Goal: Communication & Community: Answer question/provide support

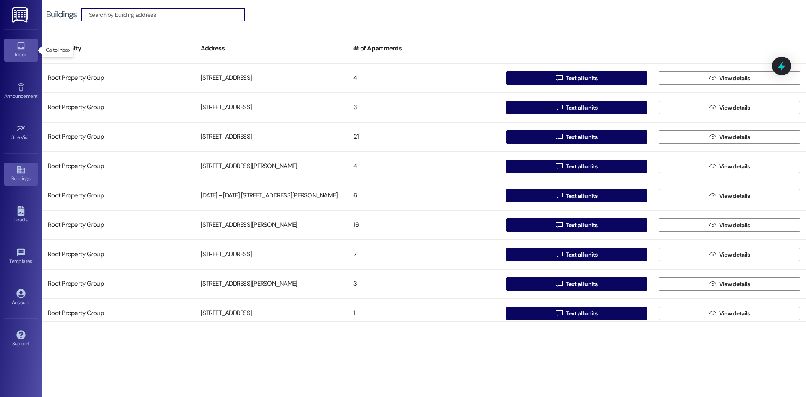
click at [18, 52] on div "Inbox" at bounding box center [21, 54] width 42 height 8
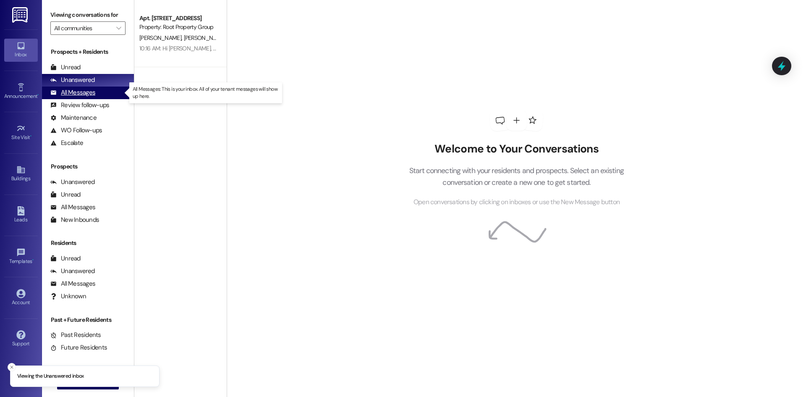
click at [90, 94] on div "All Messages" at bounding box center [72, 92] width 45 height 9
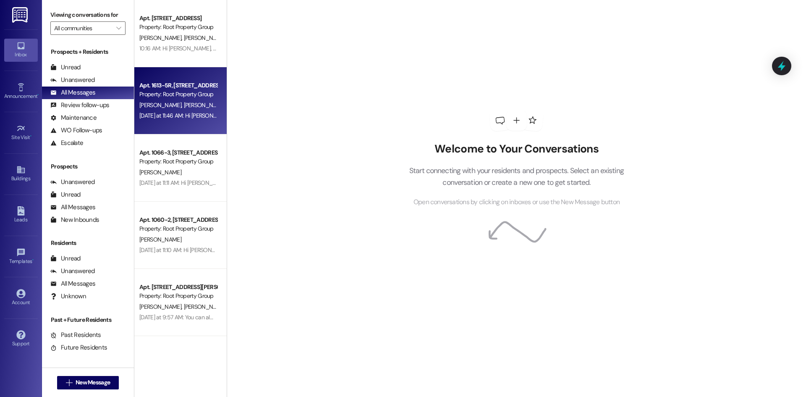
click at [191, 92] on div "Property: Root Property Group" at bounding box center [178, 94] width 78 height 9
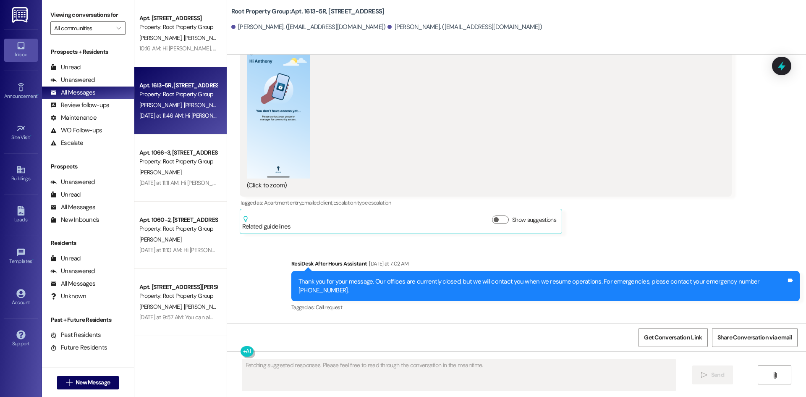
scroll to position [1527, 0]
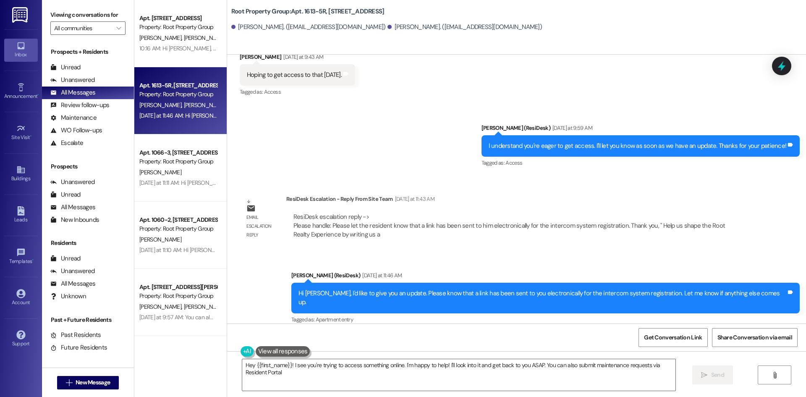
type textarea "Hey {{first_name}}! I see you're trying to access something online. I'm happy t…"
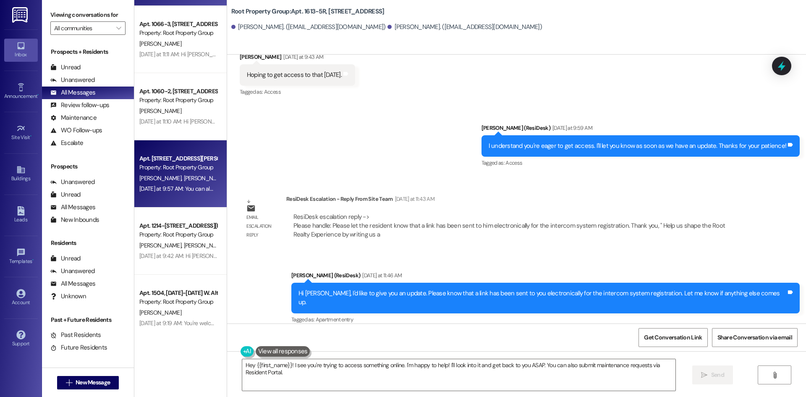
scroll to position [140, 0]
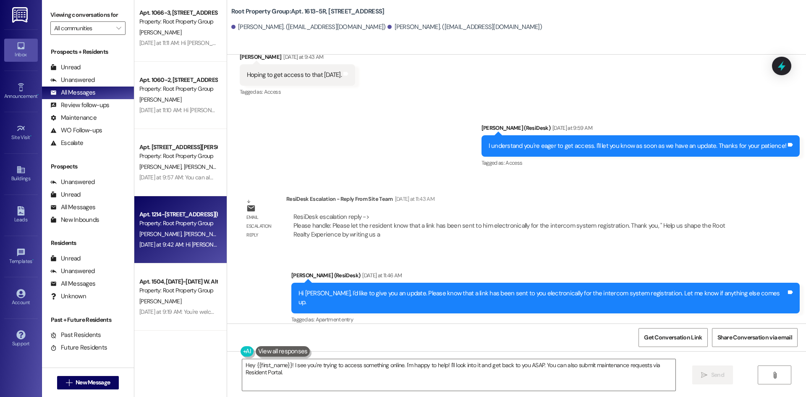
click at [165, 250] on div "Yesterday at 9:42 AM: Hi Zachary and Elisabeth, thanks for following up. I've c…" at bounding box center [178, 244] width 79 height 10
type textarea "Fetching suggested responses. Please feel free to read through the conversation…"
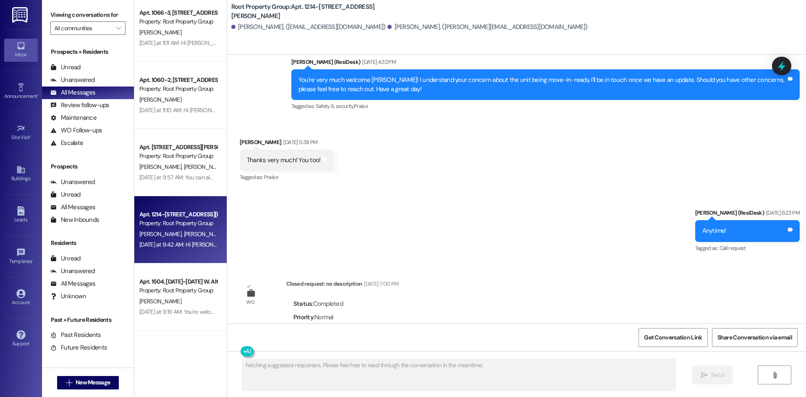
scroll to position [1438, 0]
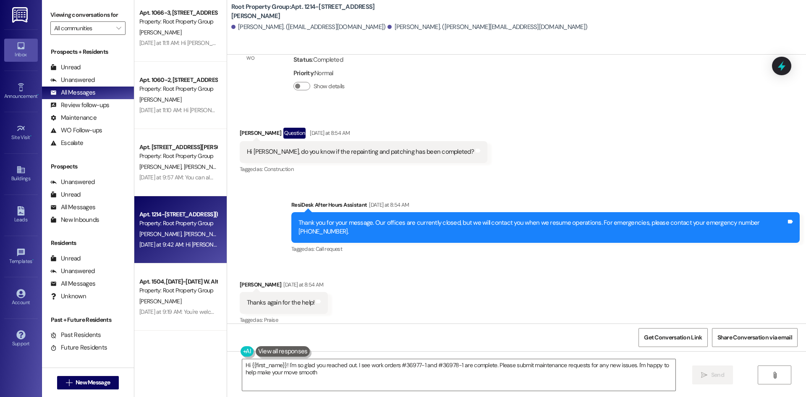
type textarea "Hi {{first_name}}! I'm so glad you reached out. I see work orders #36977-1 and …"
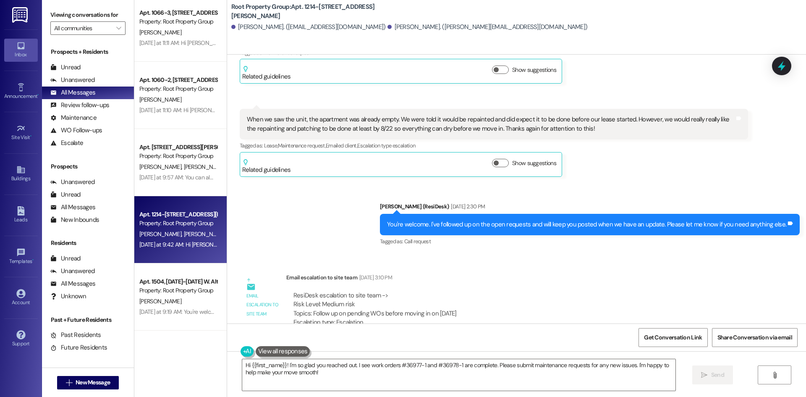
scroll to position [790, 0]
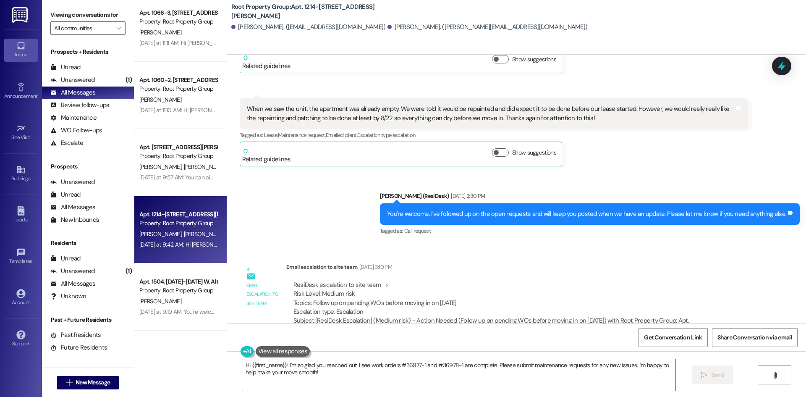
click at [275, 189] on div "WO Opened request: no description Jul 31, 2025 at 7:00 PM Status : Completed Pr…" at bounding box center [516, 189] width 579 height 269
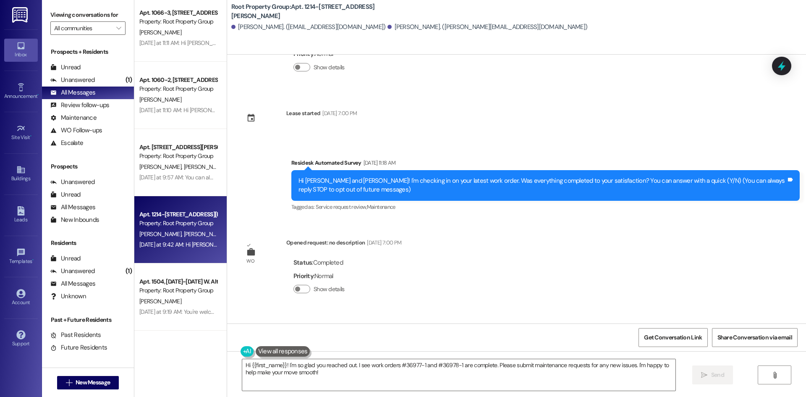
scroll to position [63, 0]
click at [295, 291] on span "button" at bounding box center [297, 289] width 5 height 5
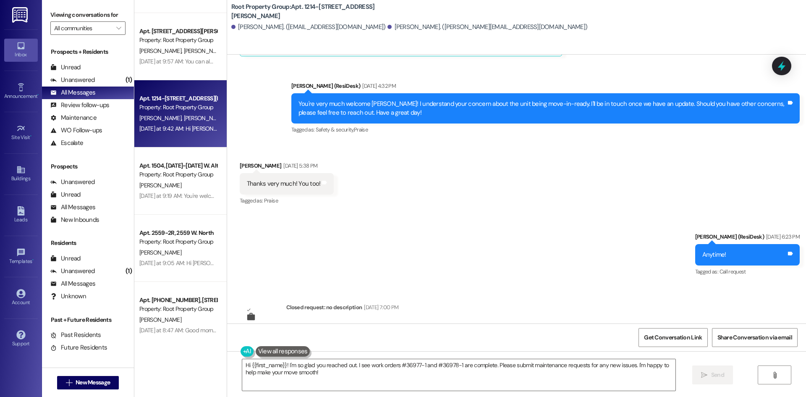
scroll to position [1545, 0]
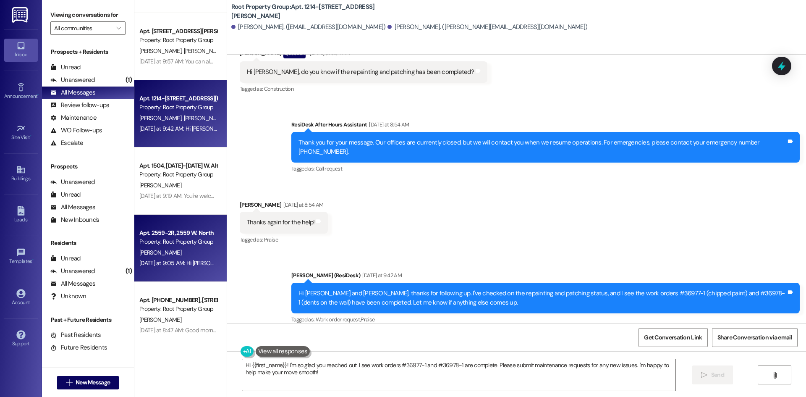
click at [173, 246] on div "Apt. 2559-2R, 2559 W. North Property: Root Property Group" at bounding box center [178, 238] width 79 height 20
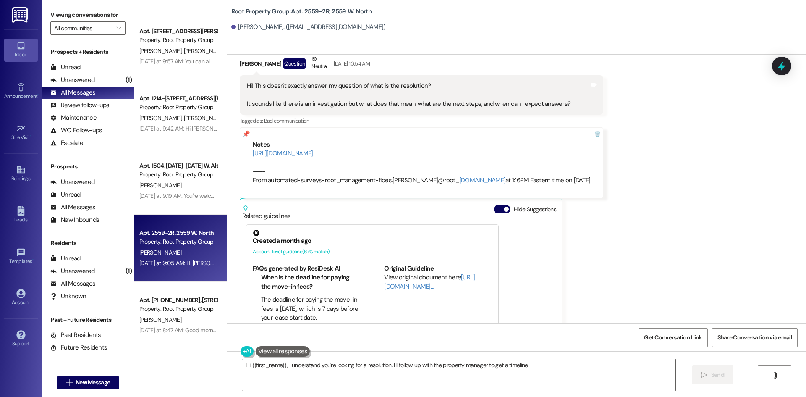
scroll to position [2245, 0]
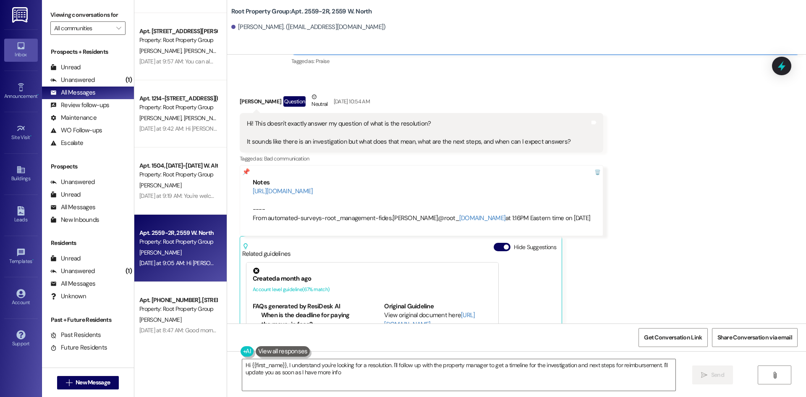
type textarea "Hi {{first_name}}, I understand you're looking for a resolution. I'll follow up…"
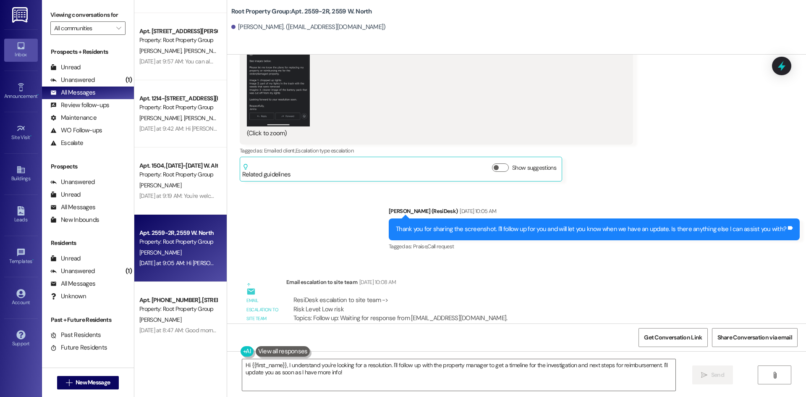
scroll to position [1992, 0]
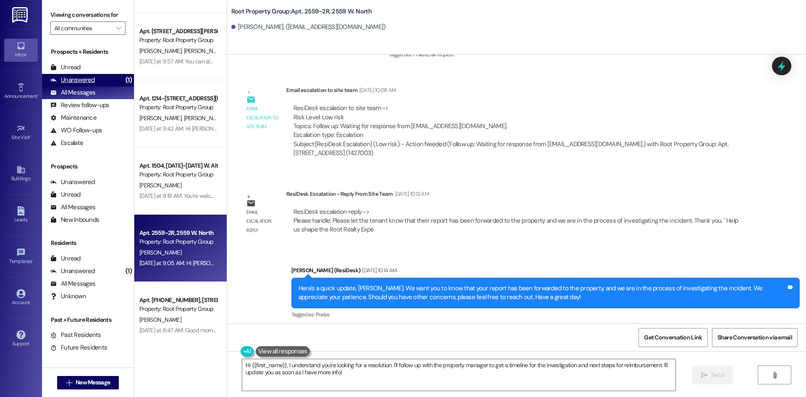
click at [75, 78] on div "Unanswered" at bounding box center [72, 80] width 44 height 9
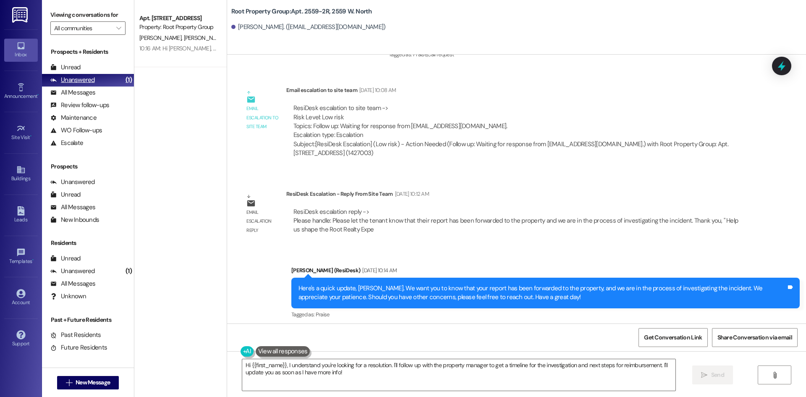
scroll to position [0, 0]
click at [93, 80] on div "Unanswered" at bounding box center [72, 80] width 44 height 9
click at [80, 183] on div "Unanswered" at bounding box center [72, 182] width 44 height 9
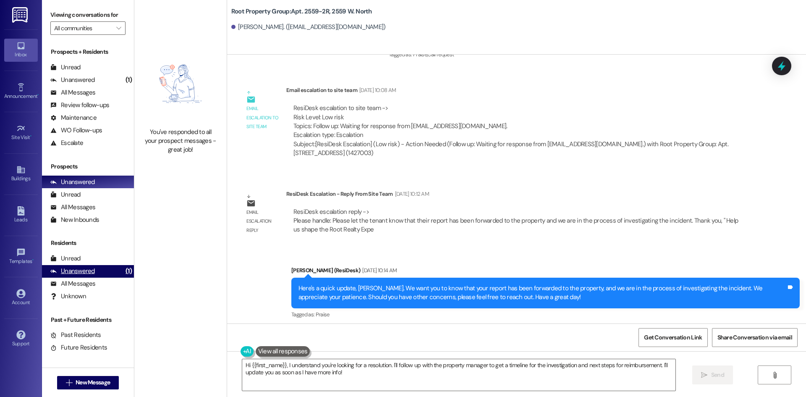
click at [81, 270] on div "Unanswered" at bounding box center [72, 271] width 44 height 9
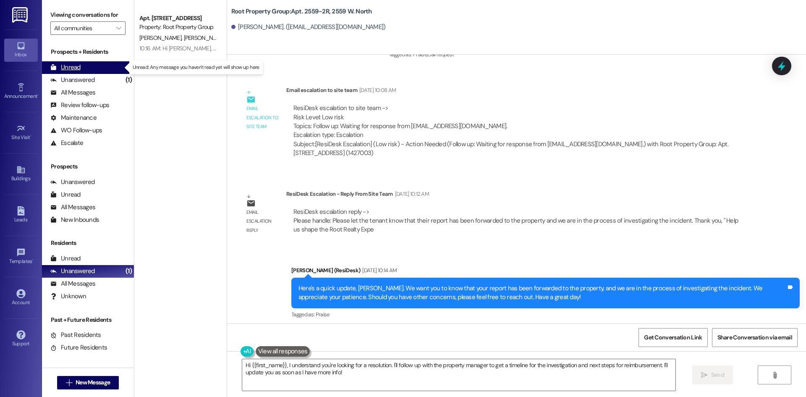
click at [90, 67] on div "Unread (0)" at bounding box center [88, 67] width 92 height 13
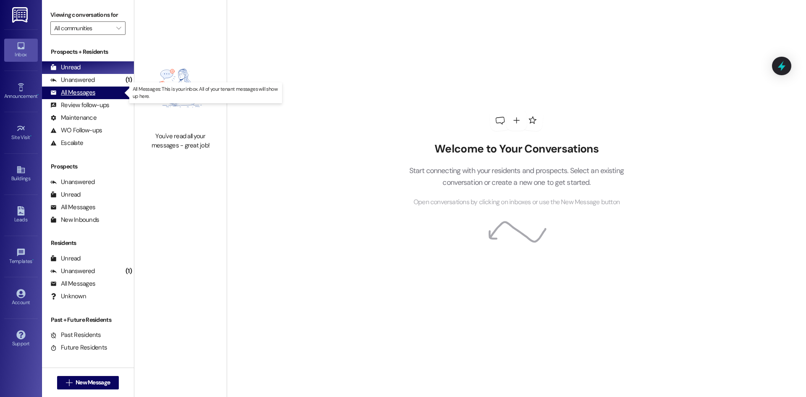
click at [90, 92] on div "All Messages" at bounding box center [72, 92] width 45 height 9
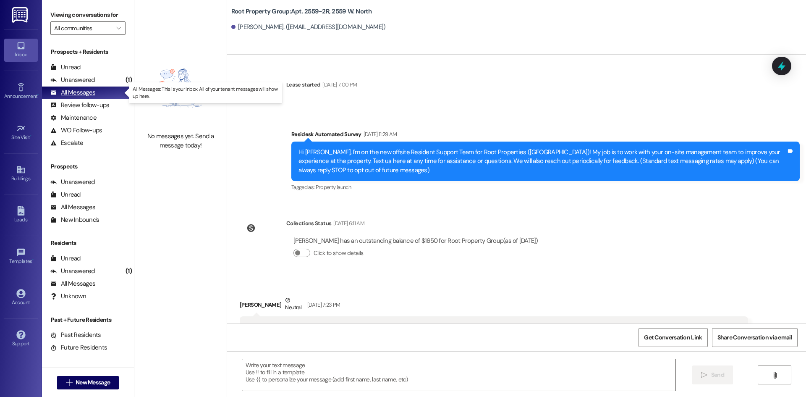
type textarea "Fetching suggested responses. Please feel free to read through the conversation…"
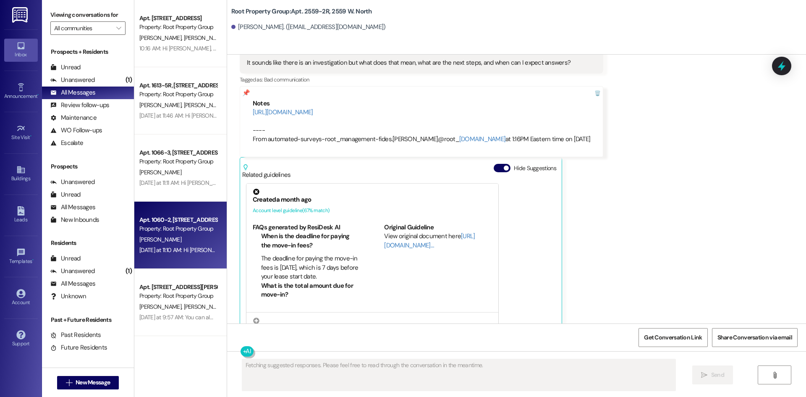
scroll to position [2320, 0]
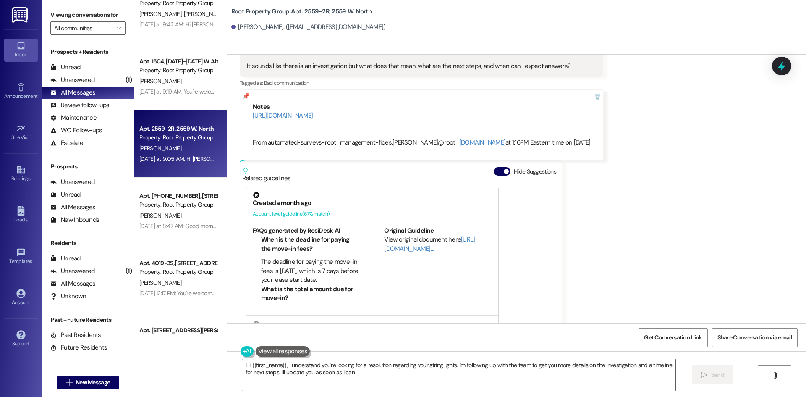
type textarea "Hi {{first_name}}, I understand you're looking for a resolution regarding your …"
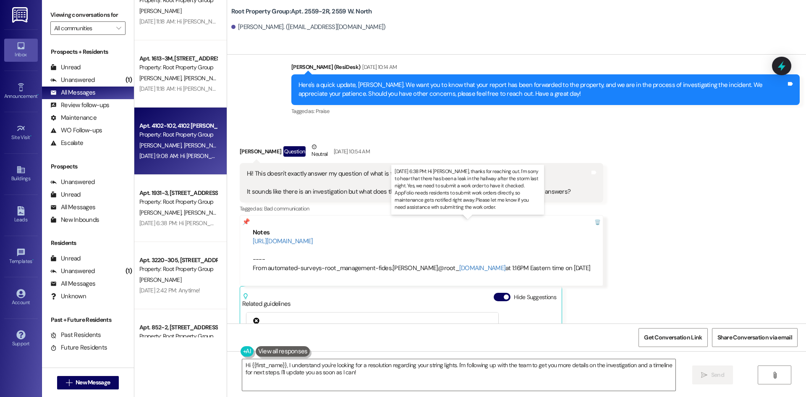
scroll to position [699, 0]
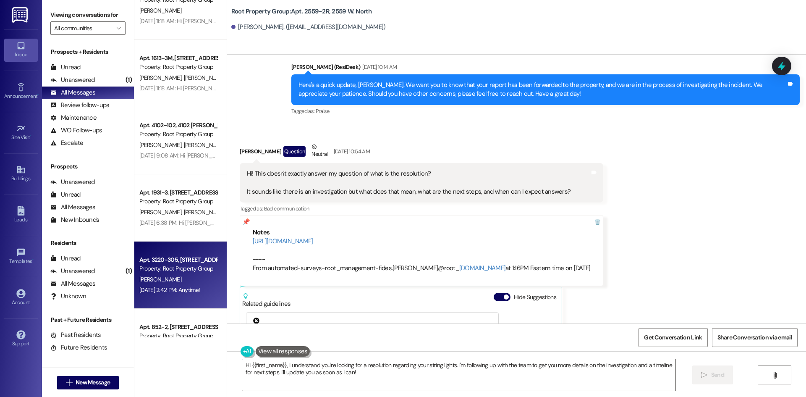
click at [172, 280] on div "M. Minor" at bounding box center [178, 279] width 79 height 10
type textarea "Fetching suggested responses. Please feel free to read through the conversation…"
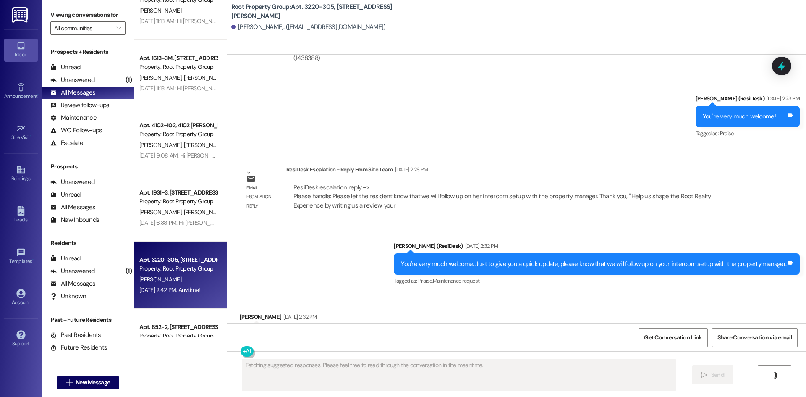
scroll to position [788, 0]
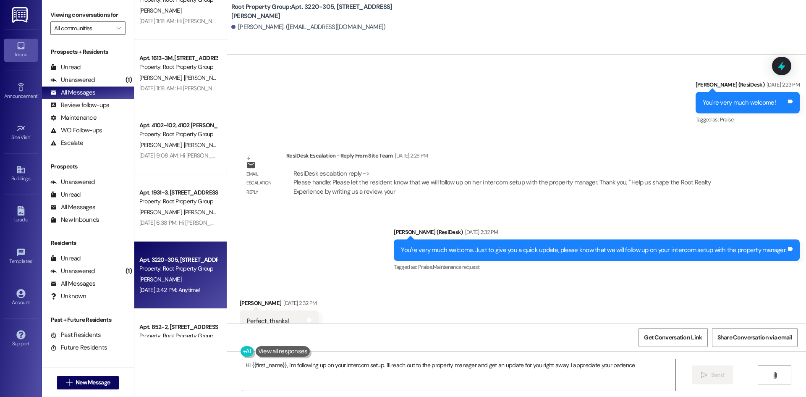
type textarea "Hi {{first_name}}, I'm following up on your intercom setup. I'll reach out to t…"
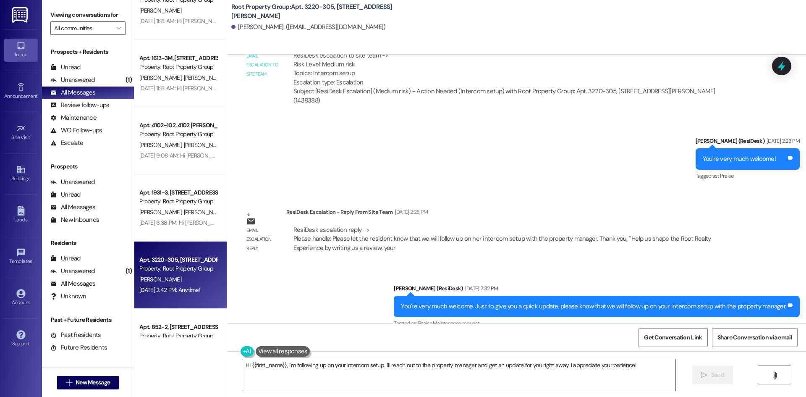
scroll to position [786, 0]
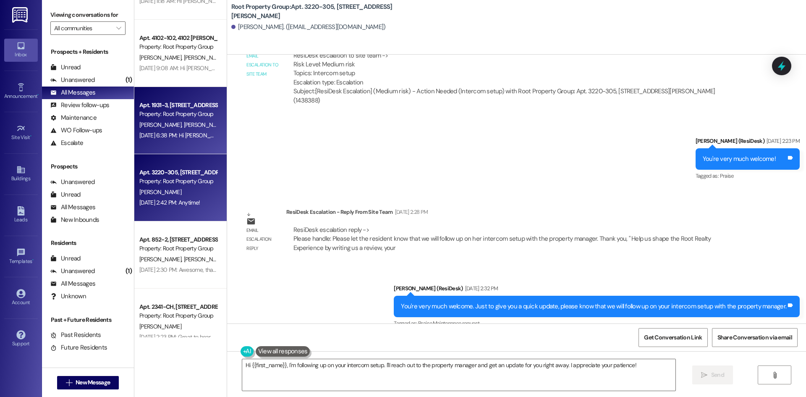
click at [169, 136] on div "Aug 19, 2025 at 6:38 PM: Hi Tori, thanks for reaching out. I'm sorry to hear th…" at bounding box center [590, 135] width 903 height 8
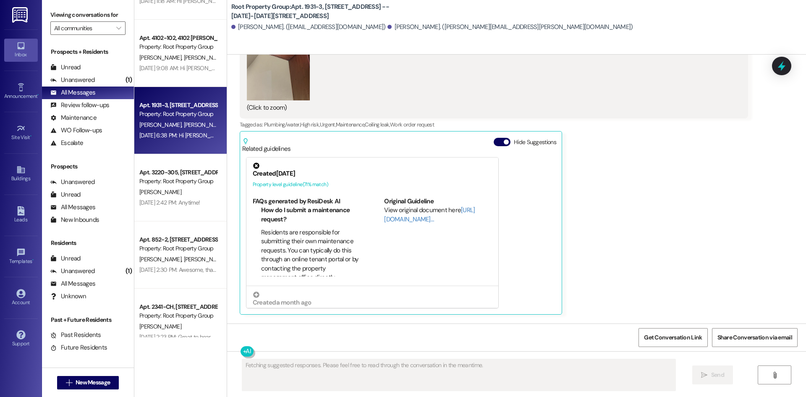
scroll to position [301, 0]
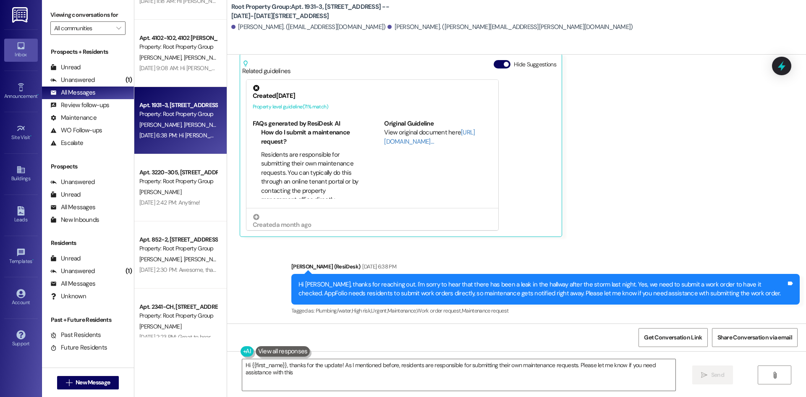
type textarea "Hi {{first_name}}, thanks for the update! As I mentioned before, residents are …"
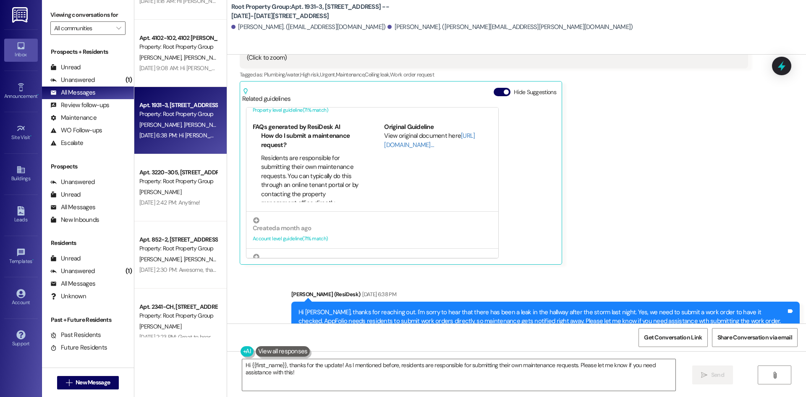
scroll to position [273, 0]
click at [438, 182] on div "Original Guideline View original document here http://res.cl…" at bounding box center [438, 162] width 108 height 79
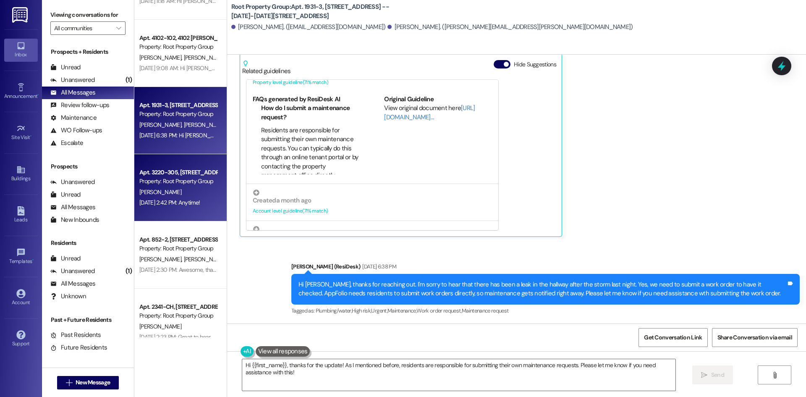
click at [176, 201] on div "Aug 19, 2025 at 2:42 PM: Anytime! Aug 19, 2025 at 2:42 PM: Anytime!" at bounding box center [169, 203] width 60 height 8
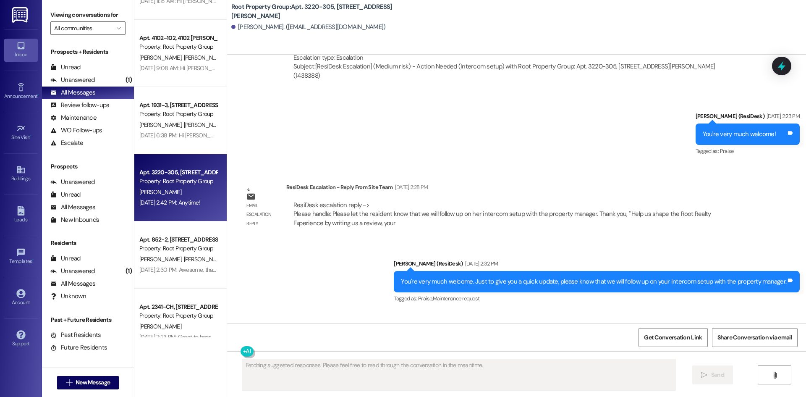
scroll to position [788, 0]
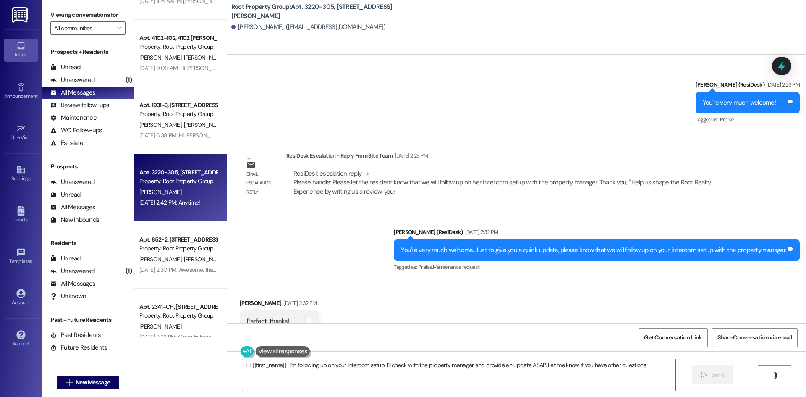
type textarea "Hi {{first_name}}! I'm following up on your intercom setup. I'll check with the…"
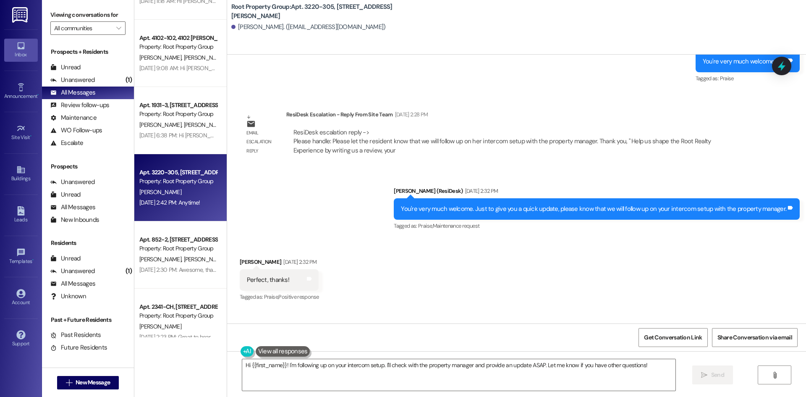
scroll to position [859, 0]
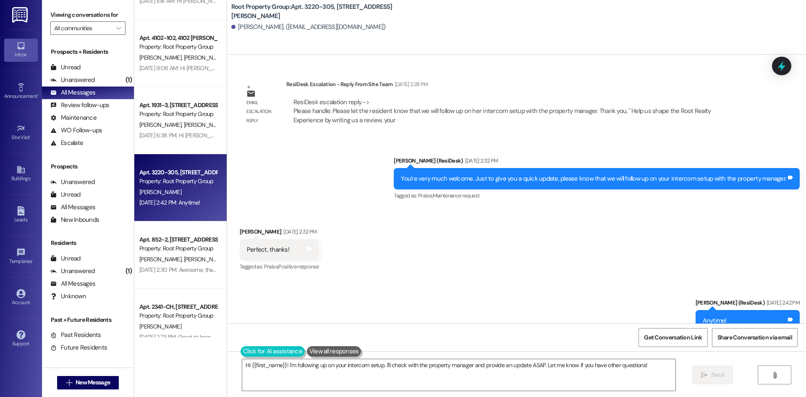
click at [270, 350] on button at bounding box center [273, 351] width 64 height 10
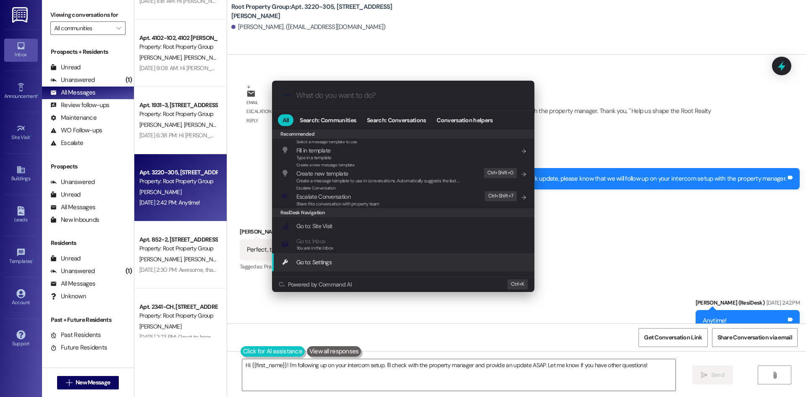
scroll to position [0, 0]
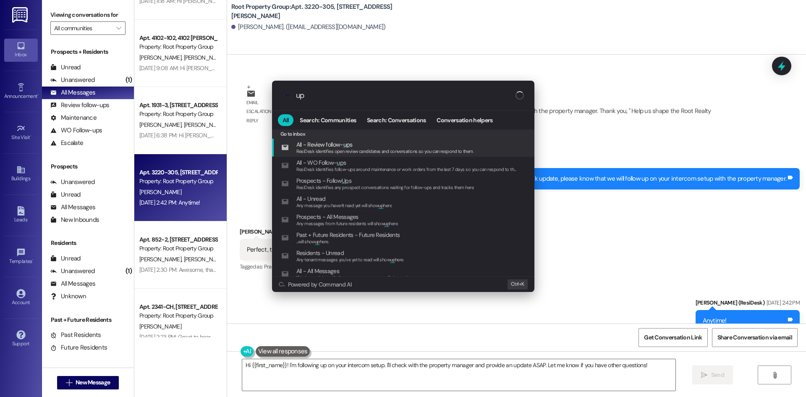
type input "u"
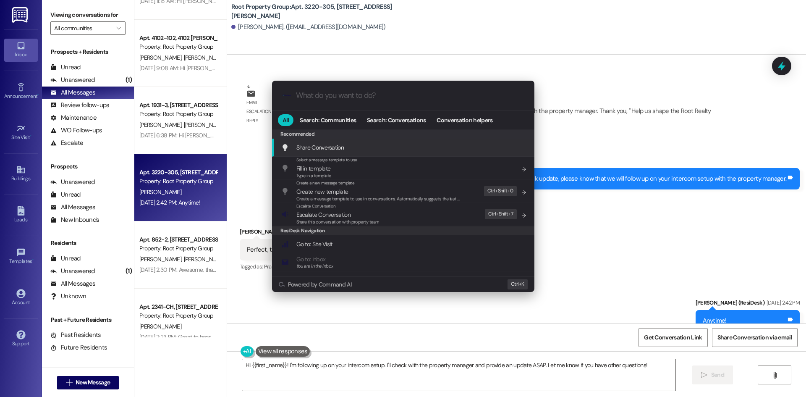
click at [499, 45] on div ".cls-1{fill:#0a055f;}.cls-2{fill:#0cc4c4;} resideskLogoBlueOrange All Search: C…" at bounding box center [403, 198] width 806 height 397
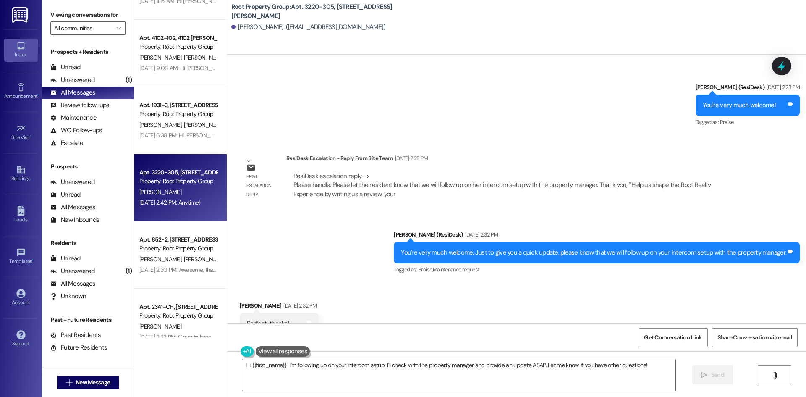
scroll to position [784, 0]
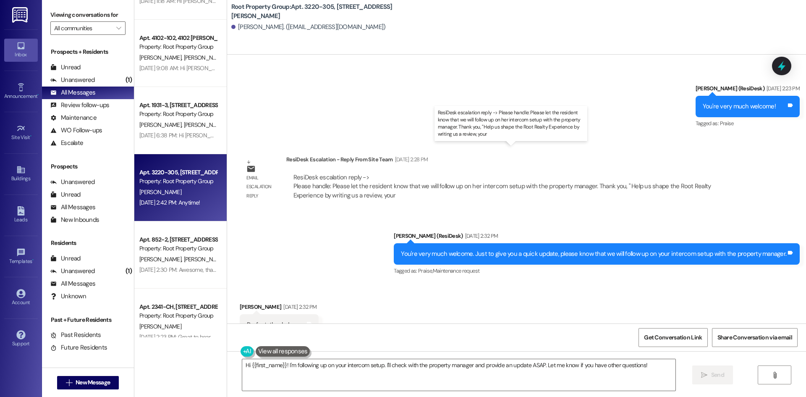
click at [339, 173] on div "ResiDesk escalation reply -> Please handle: Please let the resident know that w…" at bounding box center [502, 186] width 418 height 26
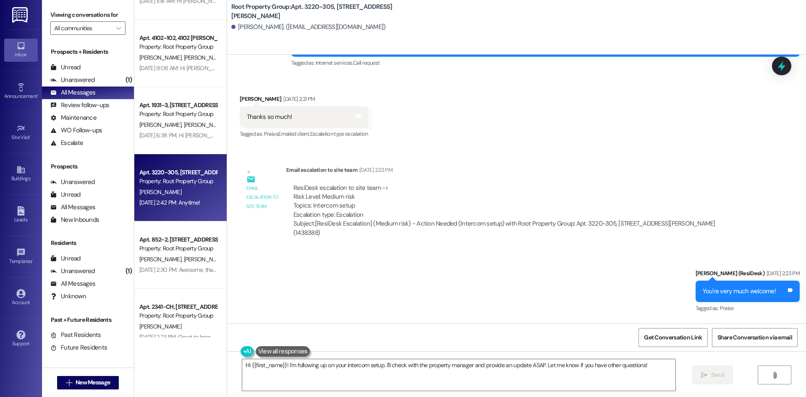
scroll to position [599, 0]
click at [24, 11] on img at bounding box center [20, 15] width 17 height 16
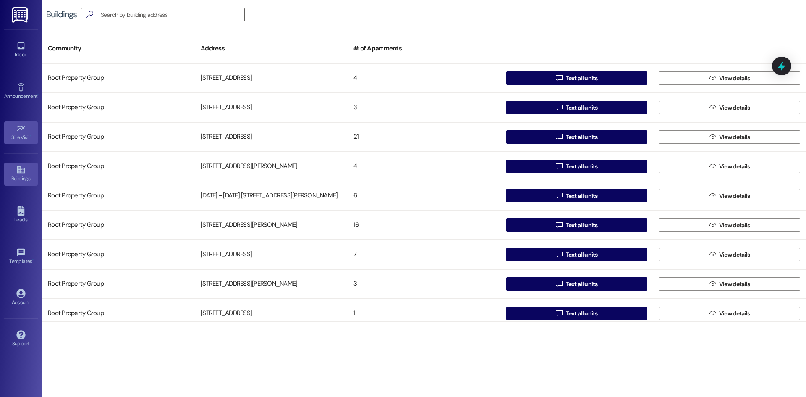
click at [15, 136] on div "Site Visit •" at bounding box center [21, 137] width 42 height 8
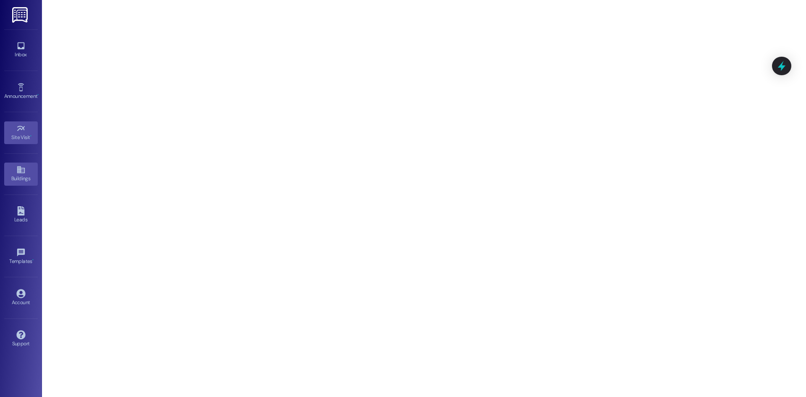
click at [19, 170] on icon at bounding box center [21, 169] width 8 height 7
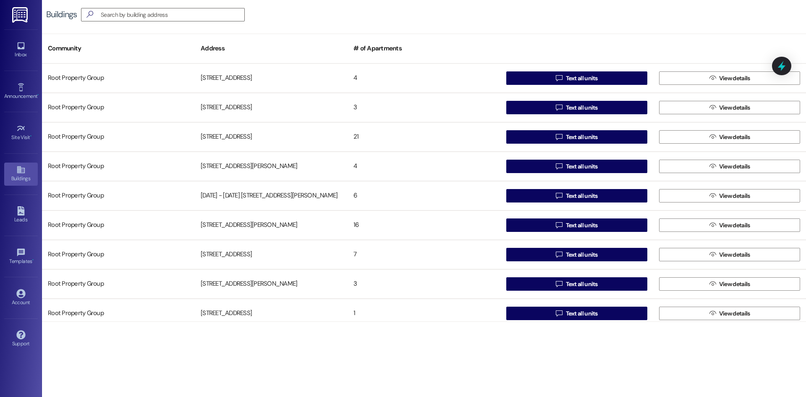
click at [22, 11] on img at bounding box center [20, 15] width 17 height 16
click at [22, 129] on icon at bounding box center [21, 128] width 8 height 5
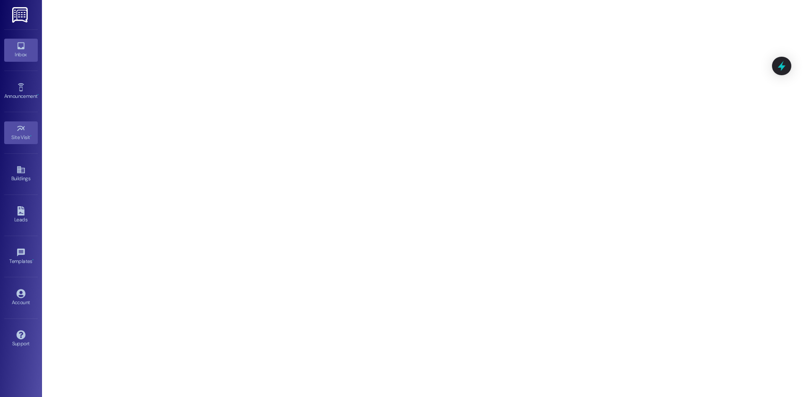
click at [16, 46] on icon at bounding box center [20, 45] width 9 height 9
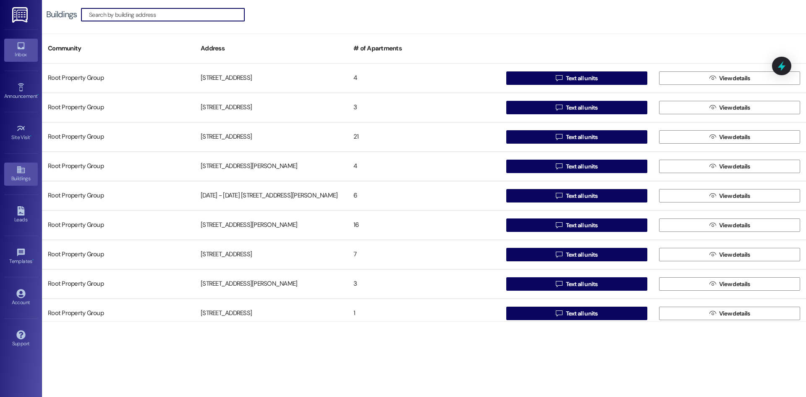
click at [20, 49] on icon at bounding box center [20, 45] width 7 height 7
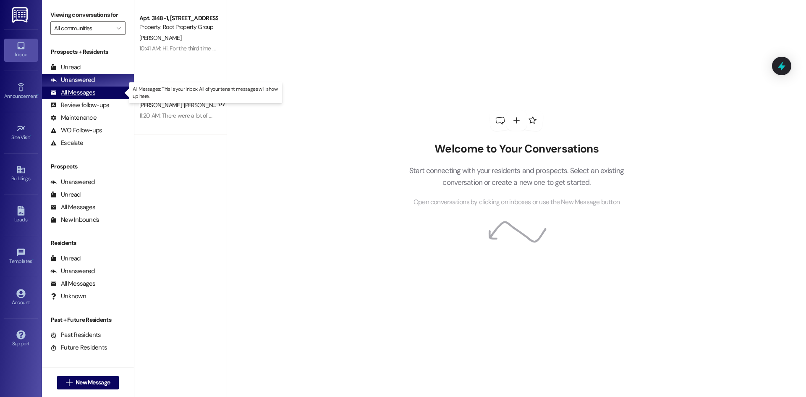
click at [94, 89] on div "All Messages" at bounding box center [72, 92] width 45 height 9
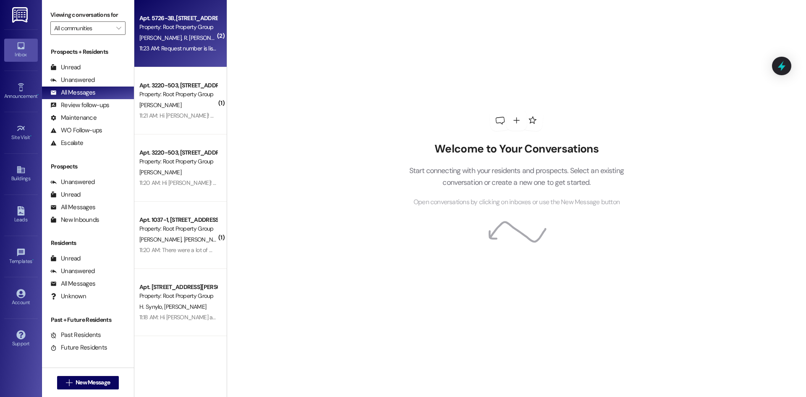
click at [172, 51] on div "11:23 AM: Request number is listed below. Thank ya. 11:23 AM: Request number is…" at bounding box center [201, 48] width 124 height 8
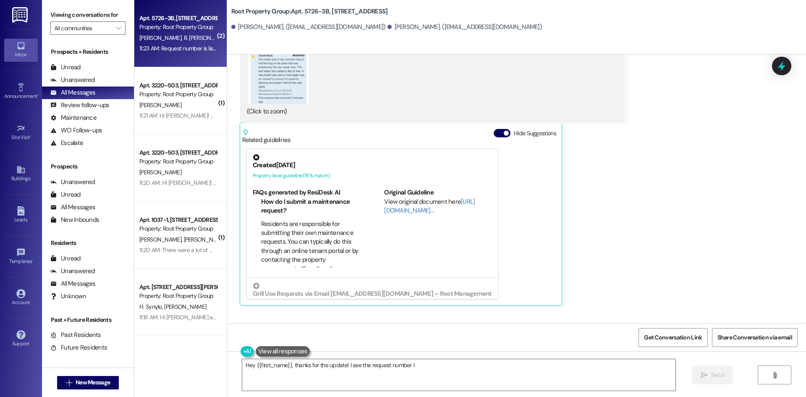
scroll to position [1041, 0]
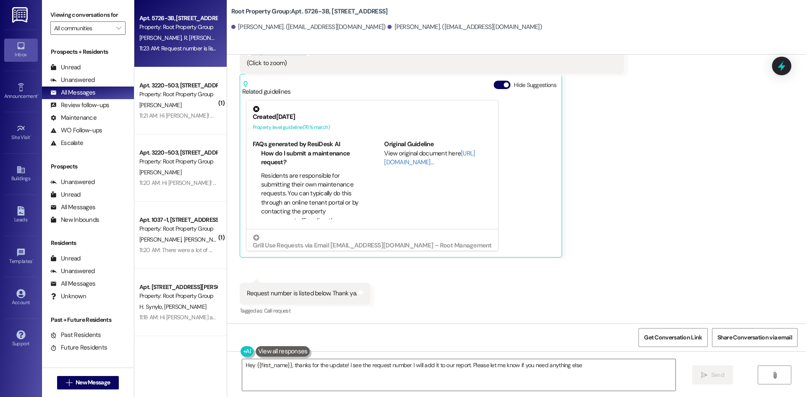
type textarea "Hey {{first_name}}, thanks for the update! I see the request number. I will add…"
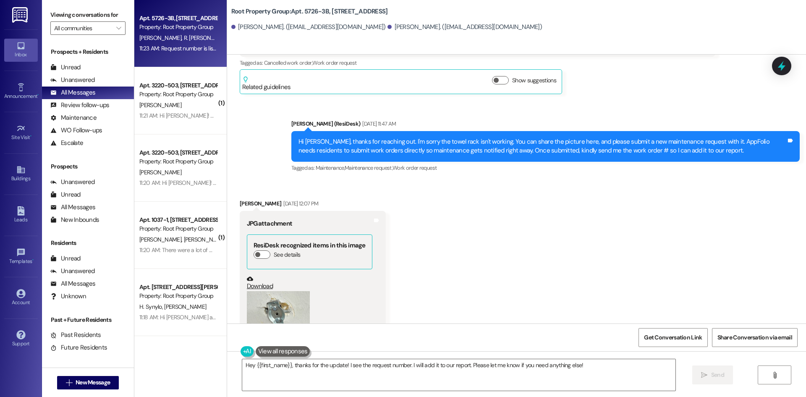
scroll to position [393, 0]
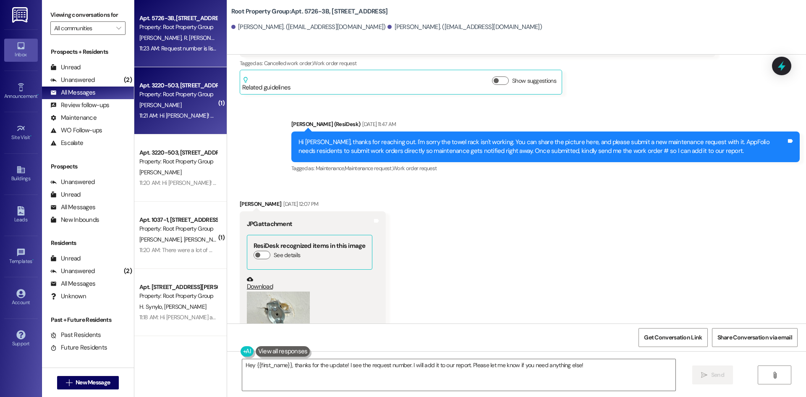
click at [177, 105] on div "S. Slusher" at bounding box center [178, 105] width 79 height 10
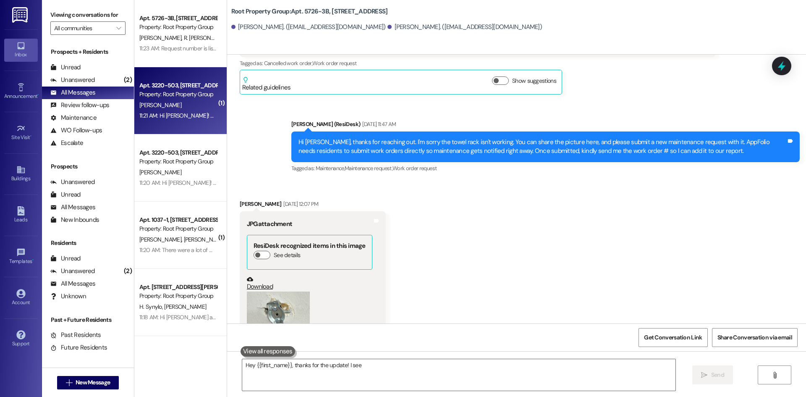
type textarea "Hey {{first_name}}, thanks for the update! I see the"
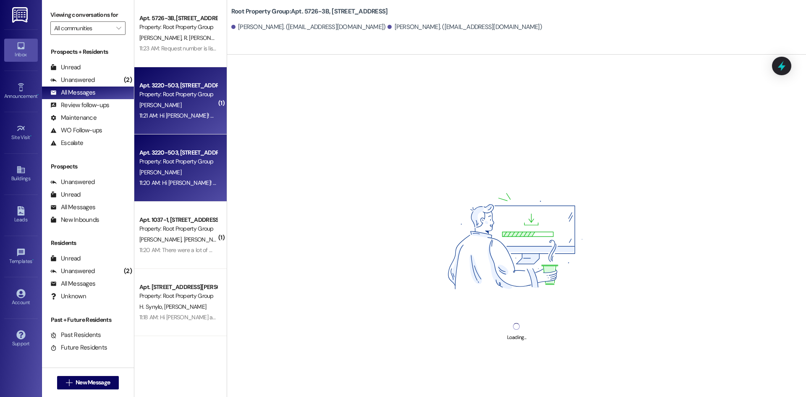
click at [173, 167] on div "A. O'Keefe" at bounding box center [178, 172] width 79 height 10
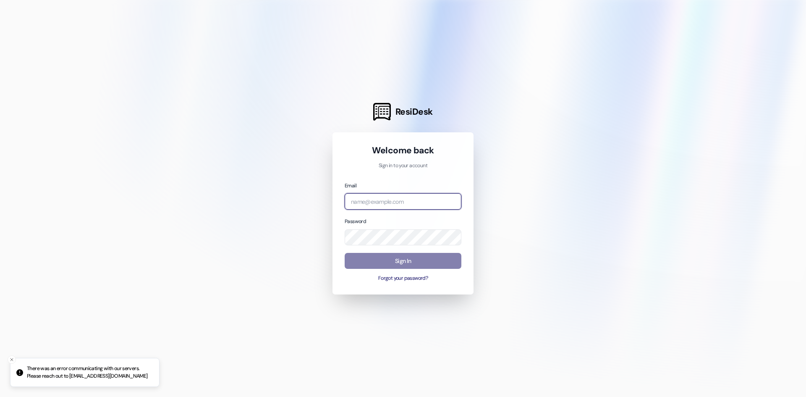
type input "[EMAIL_ADDRESS][DOMAIN_NAME]"
click at [360, 266] on button "Sign In" at bounding box center [403, 261] width 117 height 16
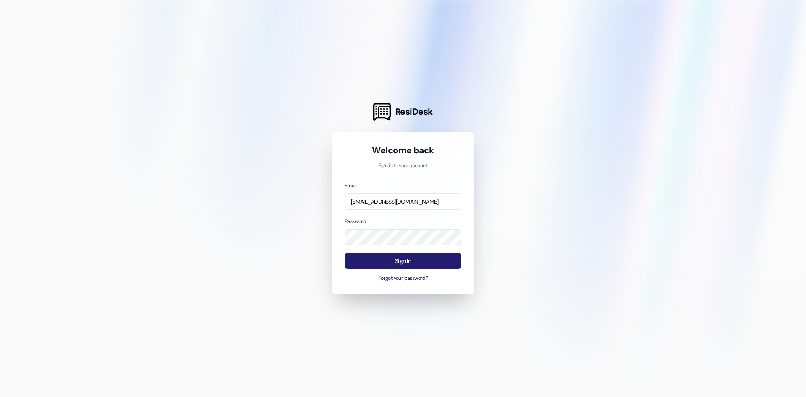
click at [394, 264] on button "Sign In" at bounding box center [403, 261] width 117 height 16
click at [415, 262] on button "Sign In" at bounding box center [403, 261] width 117 height 16
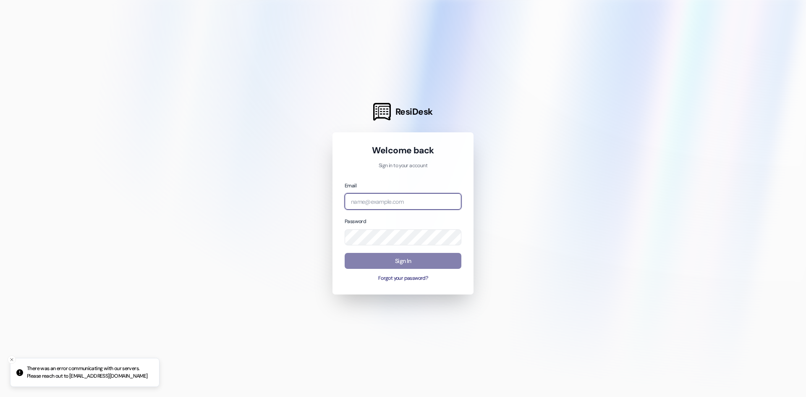
type input "[EMAIL_ADDRESS][DOMAIN_NAME]"
click at [359, 267] on button "Sign In" at bounding box center [403, 261] width 117 height 16
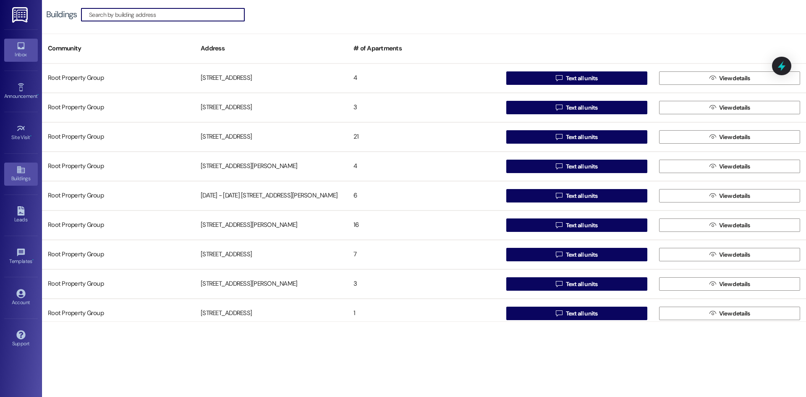
click at [19, 56] on div "Inbox" at bounding box center [21, 54] width 42 height 8
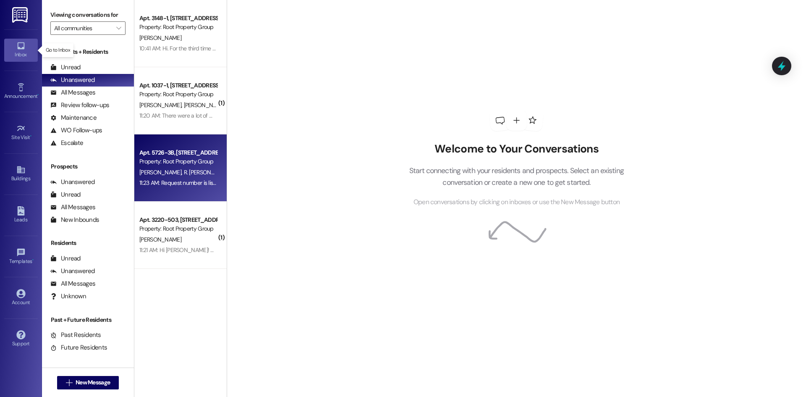
click at [161, 199] on div "Apt. 5726-3B, [STREET_ADDRESS] Property: Root Property Group [PERSON_NAME] [PER…" at bounding box center [180, 167] width 92 height 67
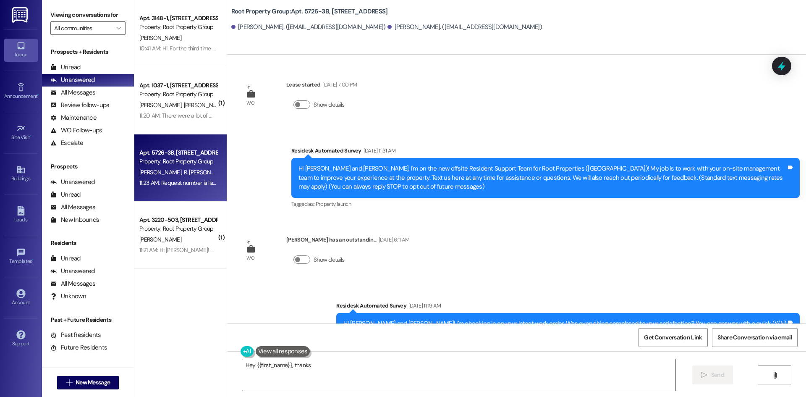
scroll to position [1041, 0]
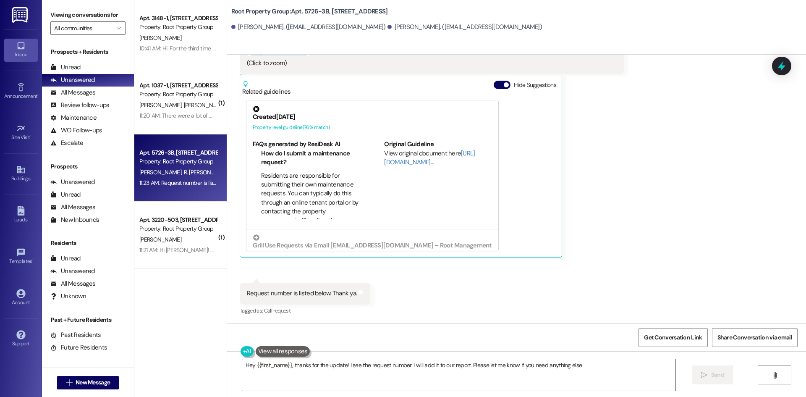
type textarea "Hey {{first_name}}, thanks for the update! I see the request number. I will add…"
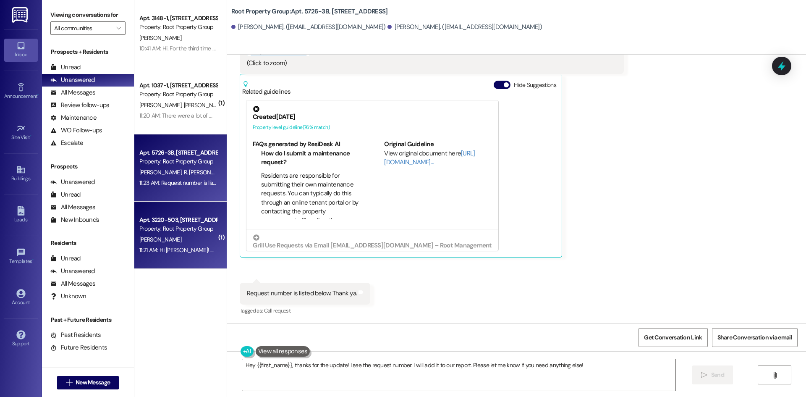
click at [158, 235] on div "S. Slusher" at bounding box center [178, 239] width 79 height 10
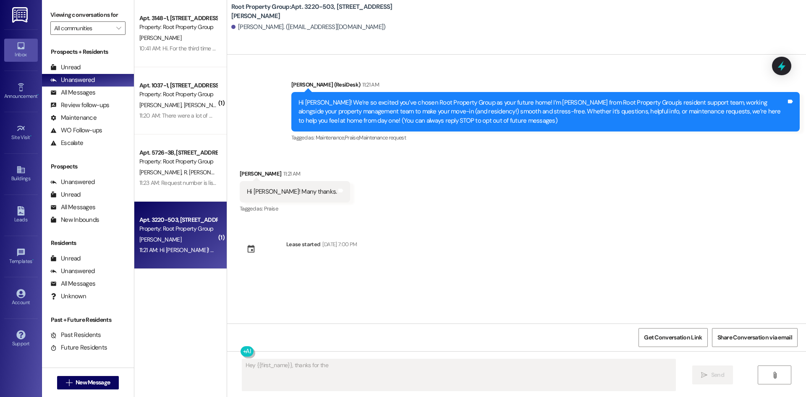
scroll to position [0, 0]
type textarea "Hey {{first_name}}, thanks for the update! I see the request number. I will add…"
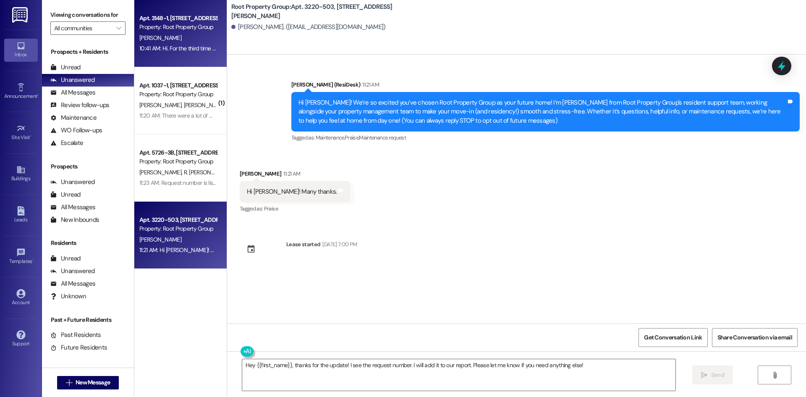
click at [159, 31] on div "Property: Root Property Group" at bounding box center [178, 27] width 78 height 9
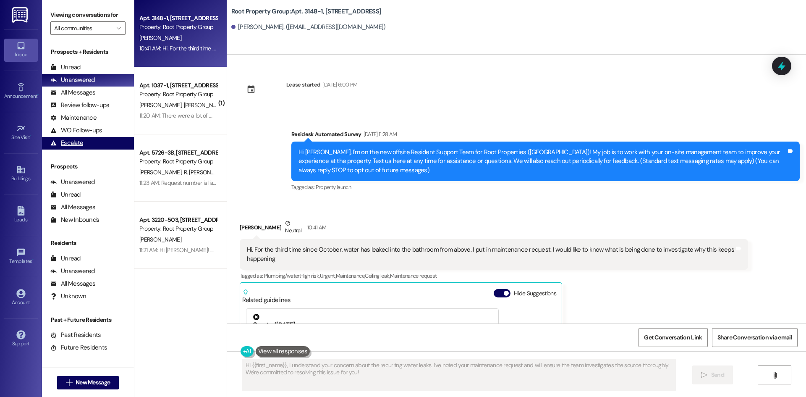
click at [71, 147] on div "Escalate" at bounding box center [66, 143] width 33 height 9
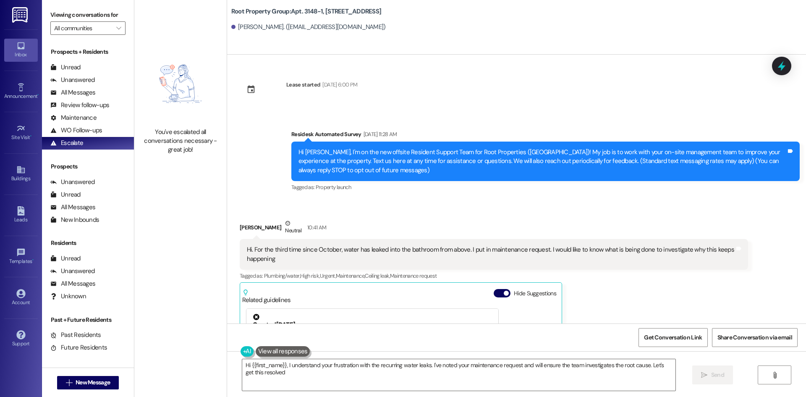
type textarea "Hi {{first_name}}, I understand your frustration with the recurring water leaks…"
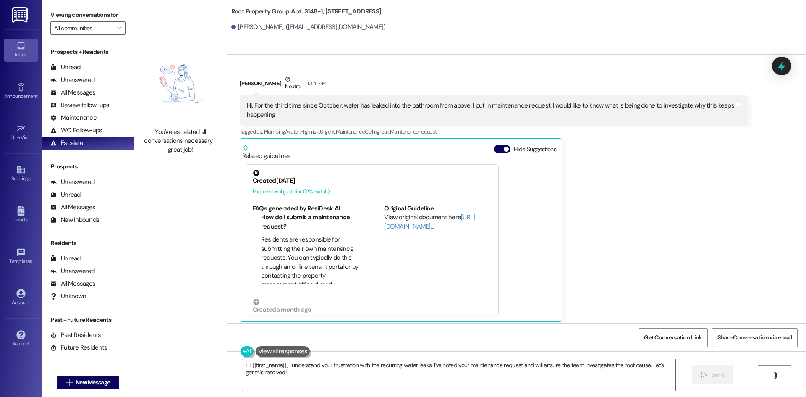
scroll to position [149, 0]
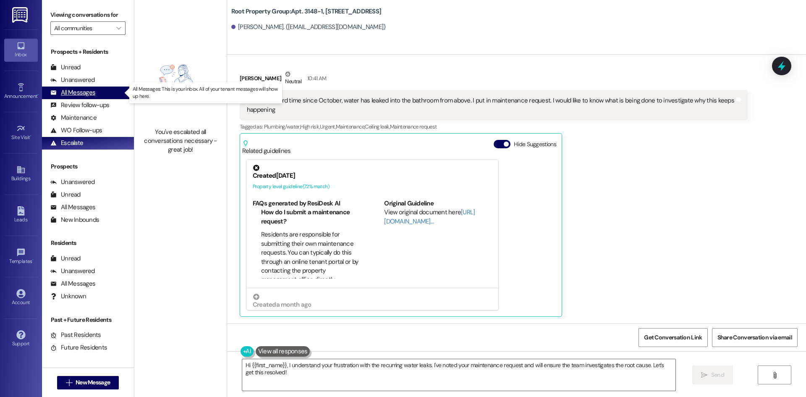
click at [89, 91] on div "All Messages" at bounding box center [72, 92] width 45 height 9
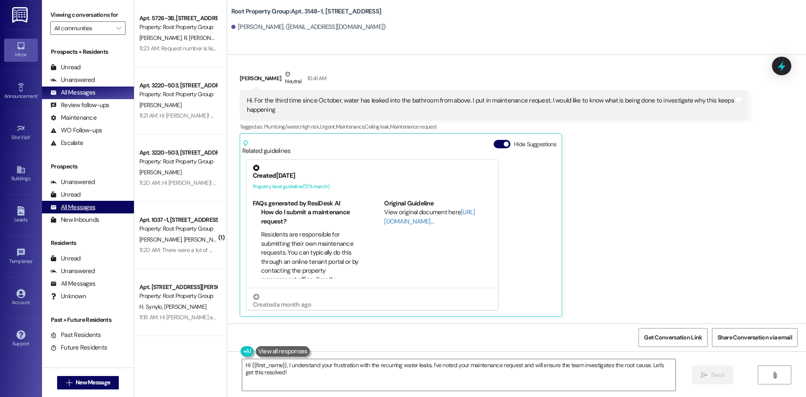
click at [77, 203] on div "All Messages" at bounding box center [72, 207] width 45 height 9
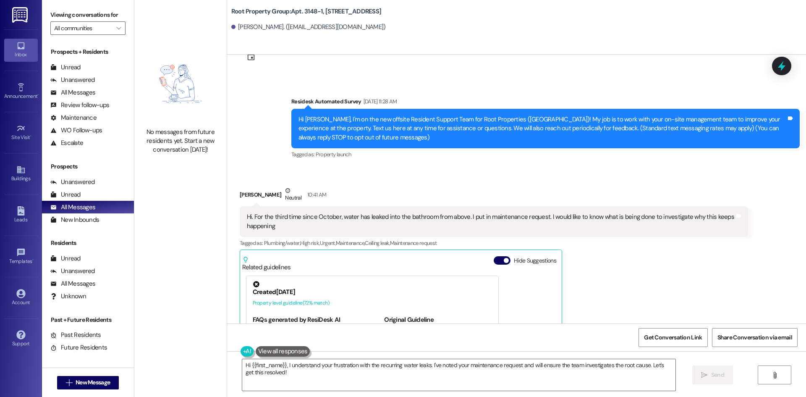
scroll to position [17, 0]
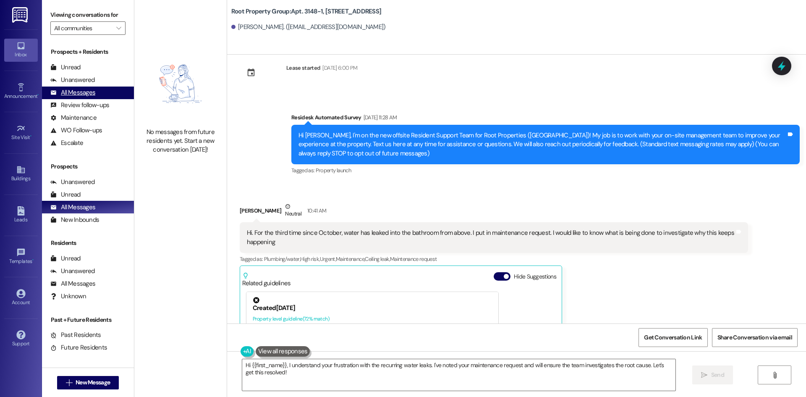
click at [86, 92] on div "All Messages" at bounding box center [72, 92] width 45 height 9
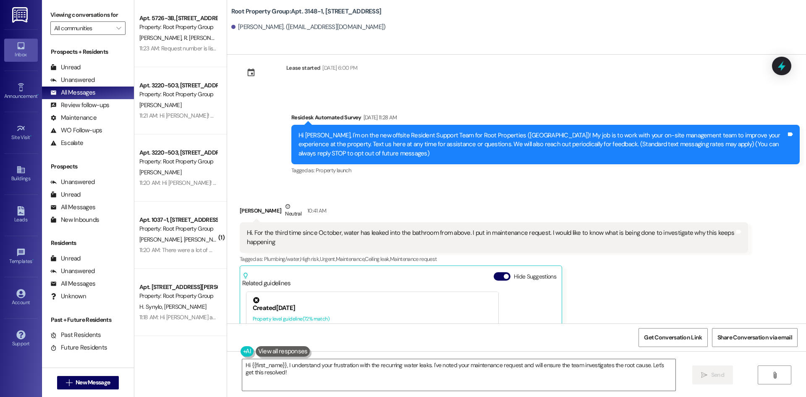
click at [23, 14] on img at bounding box center [20, 15] width 17 height 16
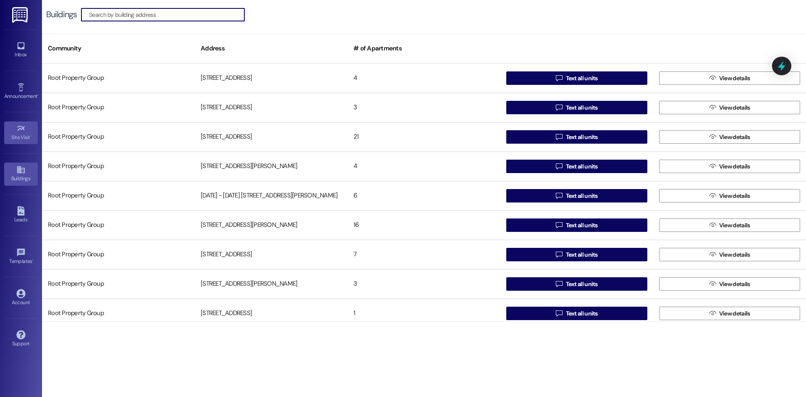
click at [22, 138] on div "Site Visit •" at bounding box center [21, 137] width 42 height 8
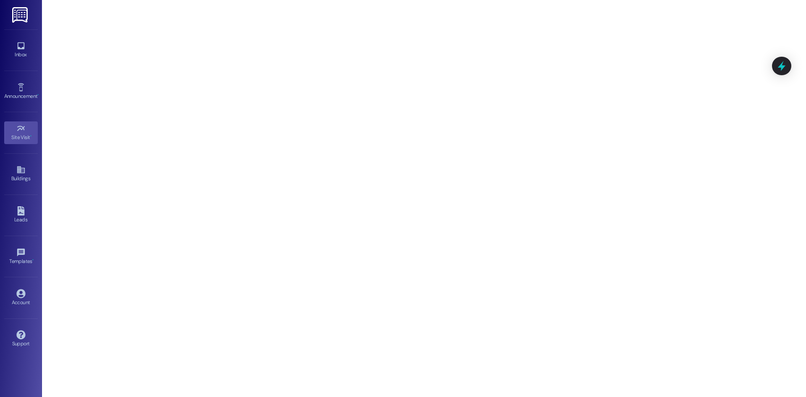
click at [8, 384] on div "Inbox Go to Inbox Announcement • Send A Text Announcement Site Visit • Go to Si…" at bounding box center [21, 198] width 42 height 397
click at [26, 52] on div "Inbox" at bounding box center [21, 54] width 42 height 8
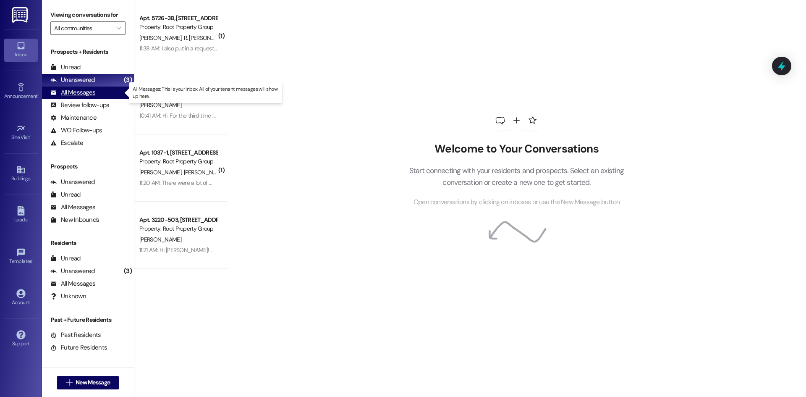
click at [90, 95] on div "All Messages" at bounding box center [72, 92] width 45 height 9
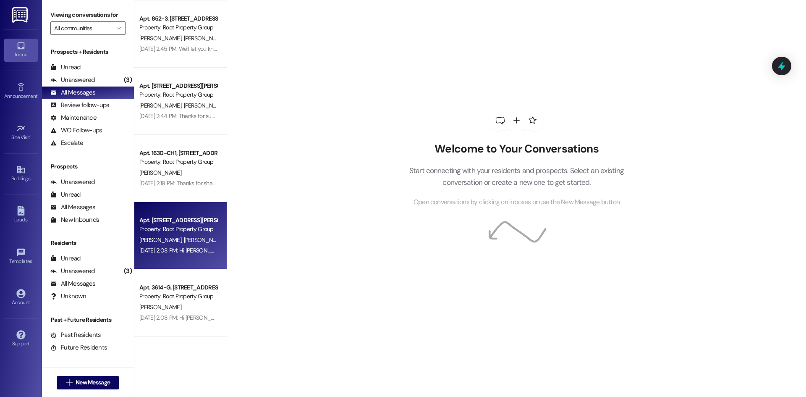
scroll to position [2820, 0]
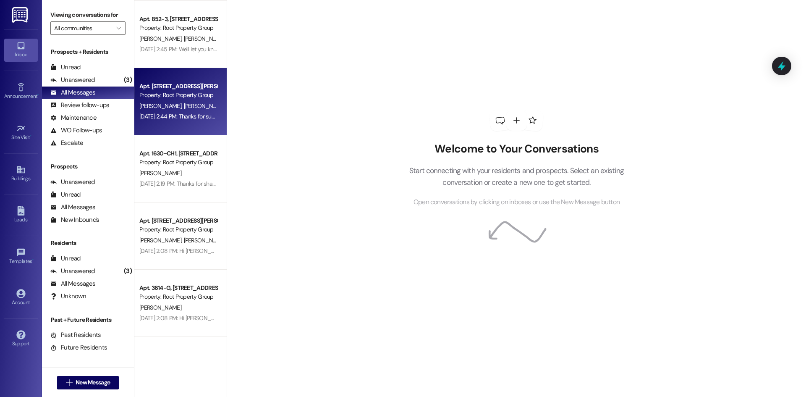
click at [184, 115] on div "Aug 18, 2025 at 2:44 PM: Thanks for submitting the request. Should you have oth…" at bounding box center [298, 117] width 319 height 8
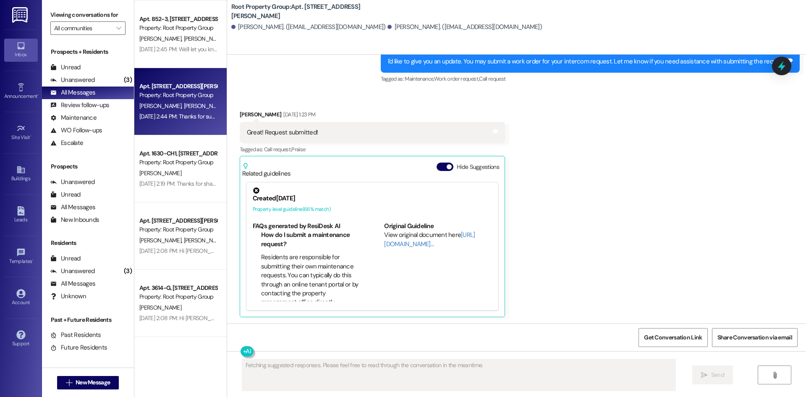
scroll to position [1618, 0]
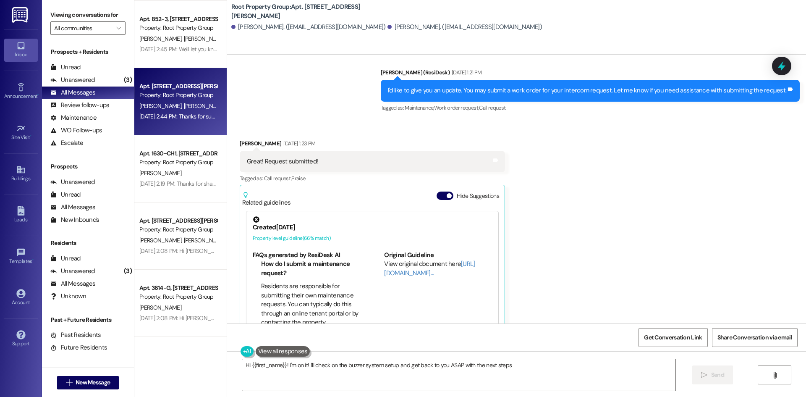
type textarea "Hi {{first_name}}! I'm on it! I'll check on the buzzer system setup and get bac…"
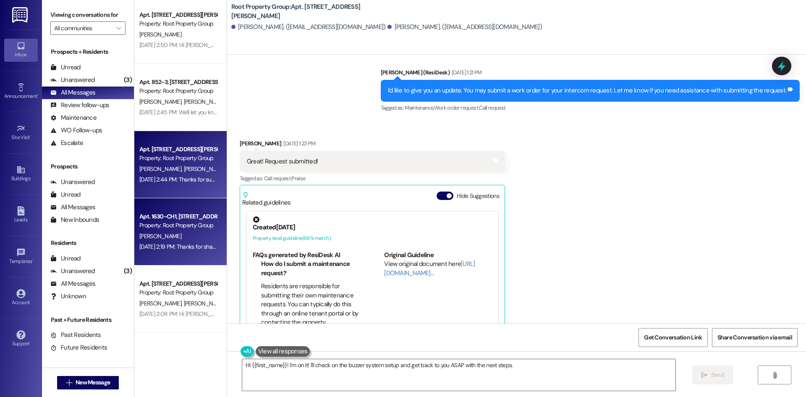
scroll to position [2757, 0]
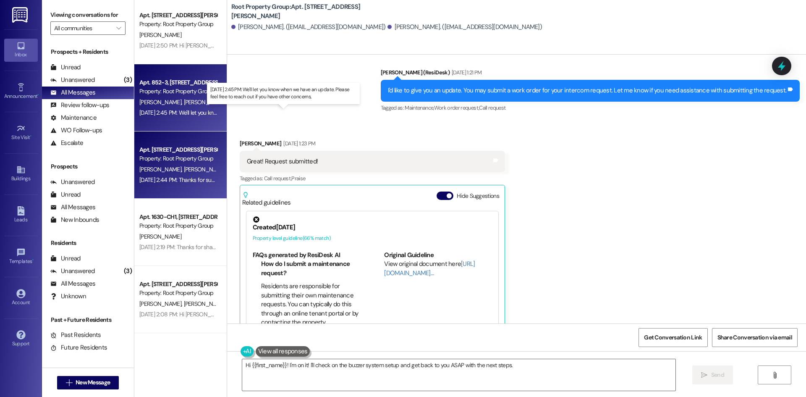
click at [176, 114] on div "Aug 18, 2025 at 2:45 PM: We'll let you know when we have an update. Please feel…" at bounding box center [280, 113] width 283 height 8
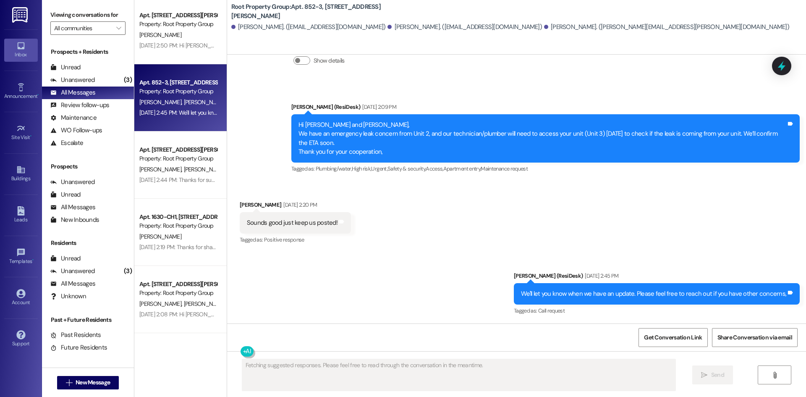
scroll to position [1438, 0]
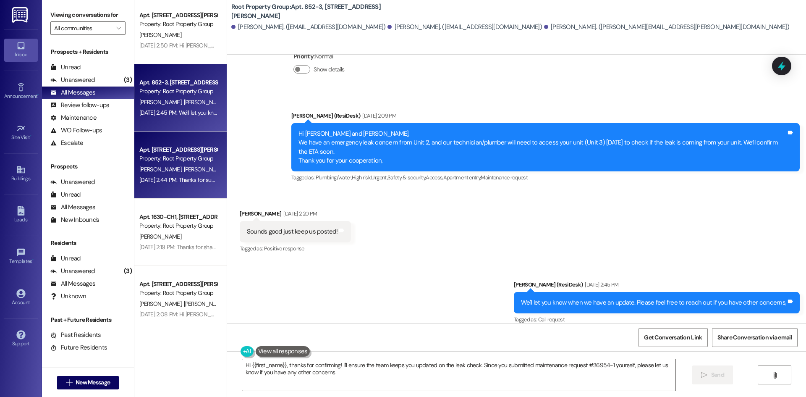
type textarea "Hi {{first_name}}, thanks for confirming! I'll ensure the team keeps you update…"
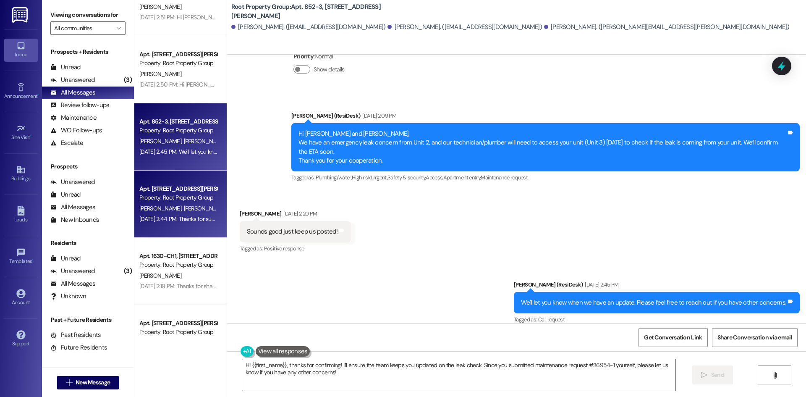
scroll to position [2714, 0]
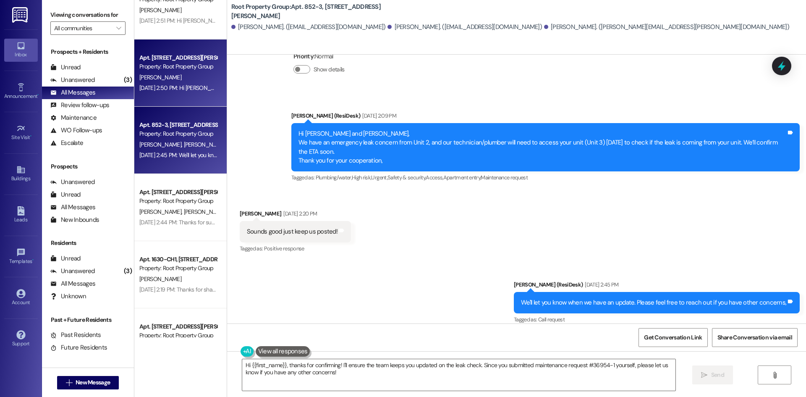
click at [181, 79] on div "C. Rozewicz" at bounding box center [178, 77] width 79 height 10
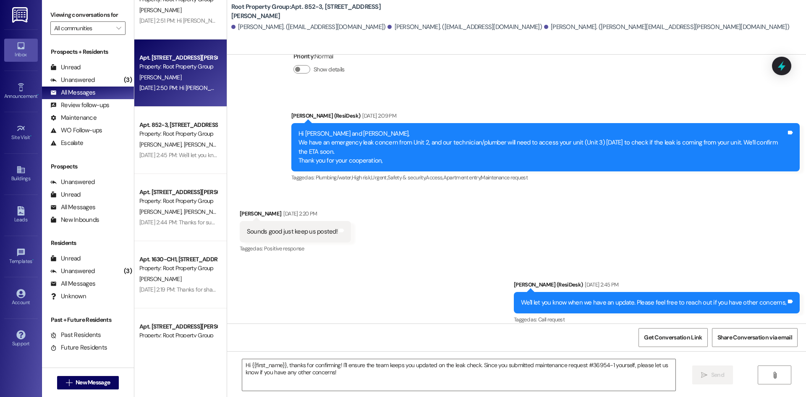
type textarea "Fetching suggested responses. Please feel free to read through the conversation…"
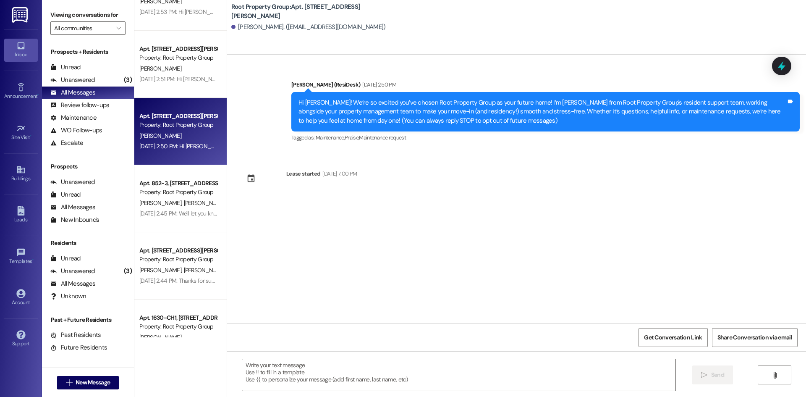
scroll to position [2656, 0]
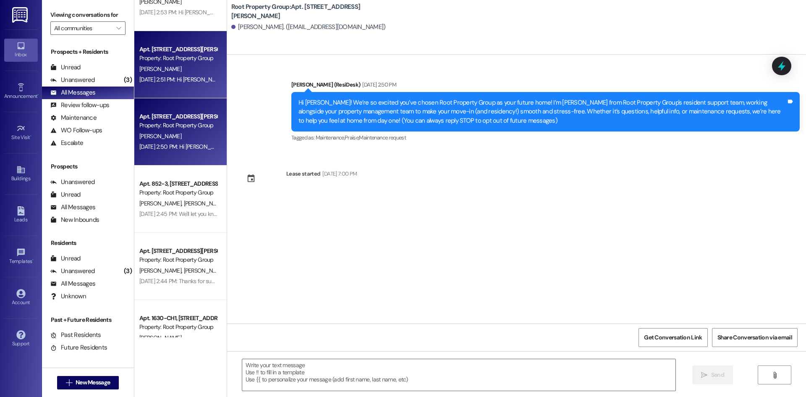
click at [173, 67] on div "K. Farwell" at bounding box center [178, 69] width 79 height 10
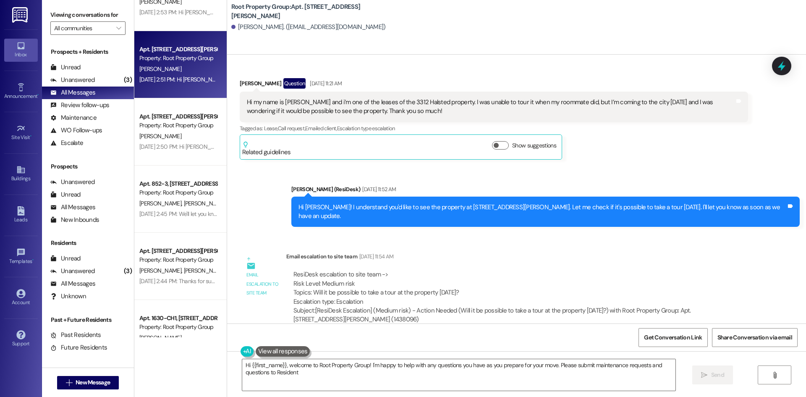
scroll to position [0, 0]
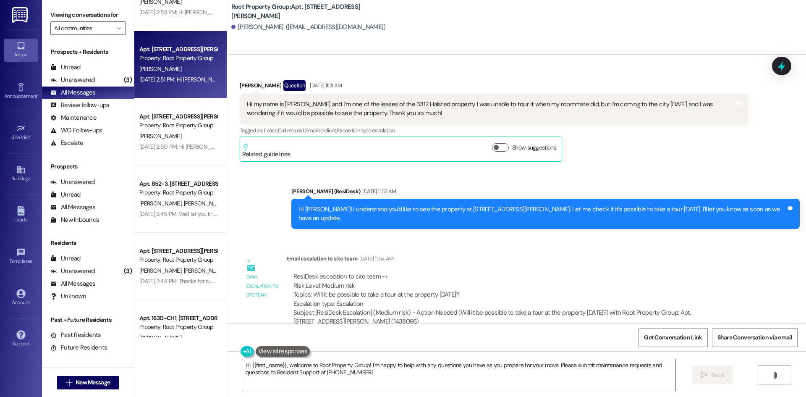
type textarea "Hi {{first_name}}, welcome to Root Property Group! I'm happy to help with any q…"
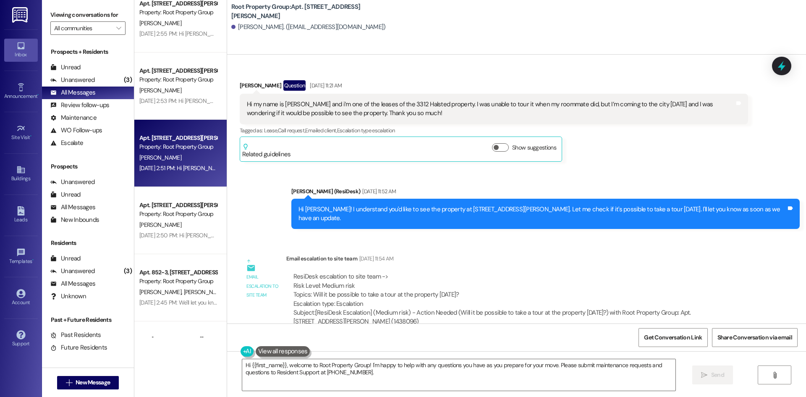
scroll to position [2567, 0]
click at [151, 84] on div "Property: Root Property Group" at bounding box center [178, 80] width 78 height 9
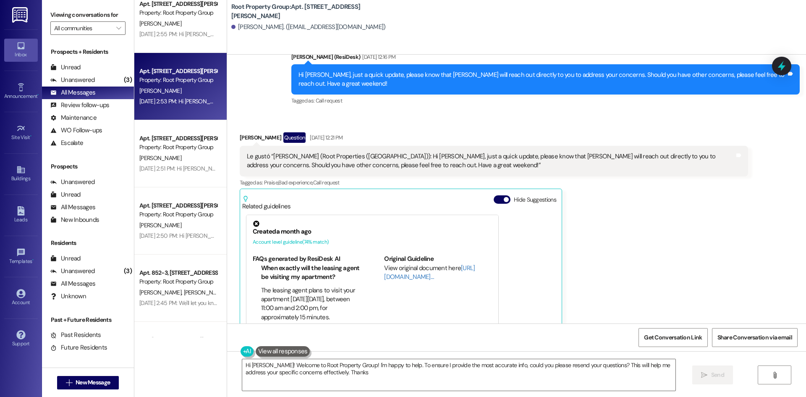
type textarea "Hi Anna! Welcome to Root Property Group! I'm happy to help. To ensure I provide…"
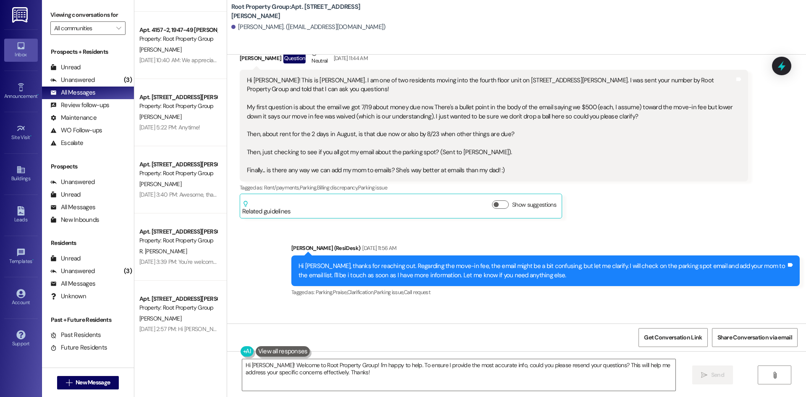
scroll to position [2204, 0]
